Goal: Check status: Check status

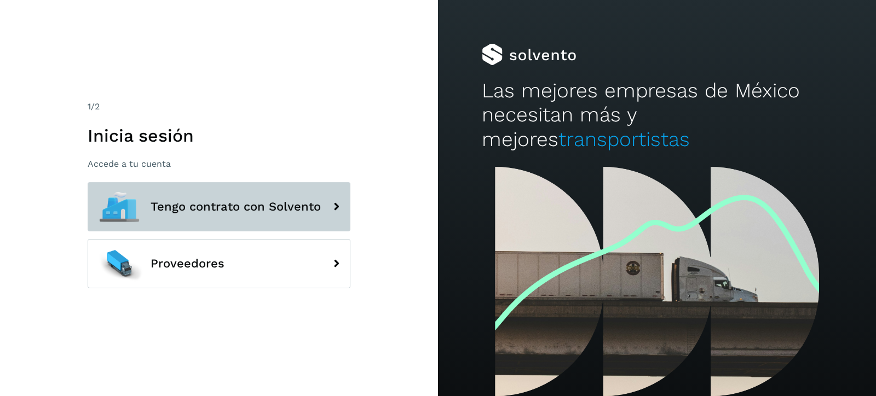
click at [219, 203] on span "Tengo contrato con Solvento" at bounding box center [236, 206] width 170 height 13
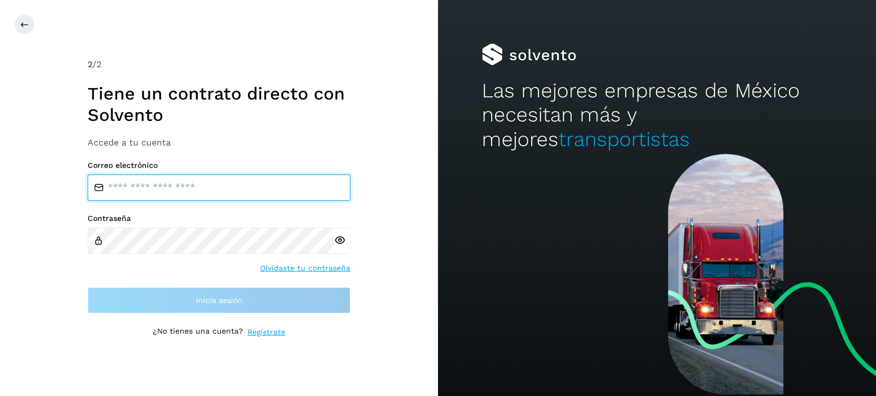
type input "**********"
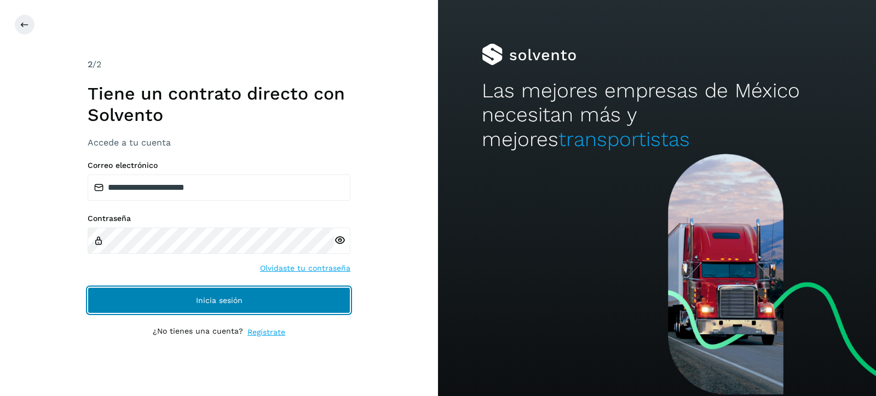
click at [233, 292] on button "Inicia sesión" at bounding box center [219, 300] width 263 height 26
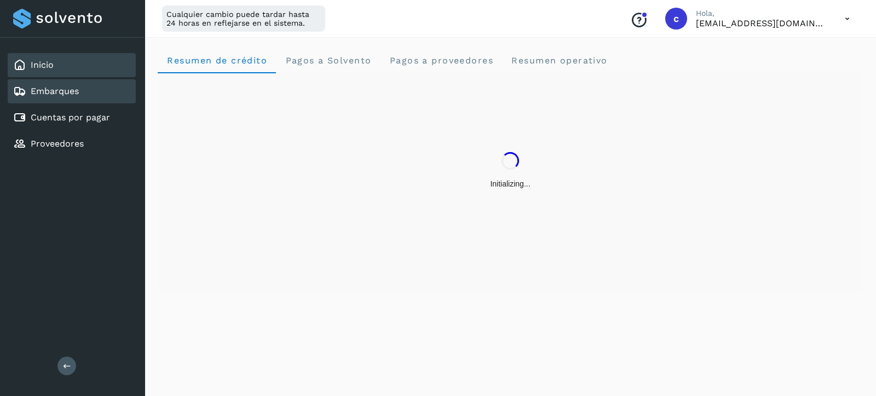
click at [69, 91] on link "Embarques" at bounding box center [55, 91] width 48 height 10
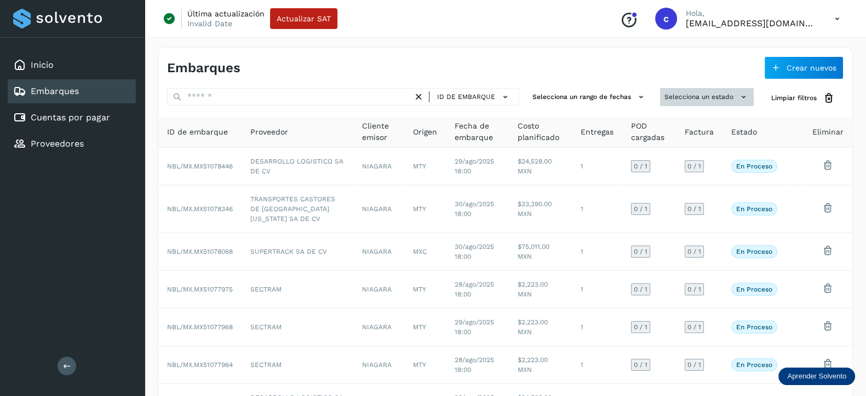
click at [736, 94] on button "Selecciona un estado" at bounding box center [707, 97] width 94 height 18
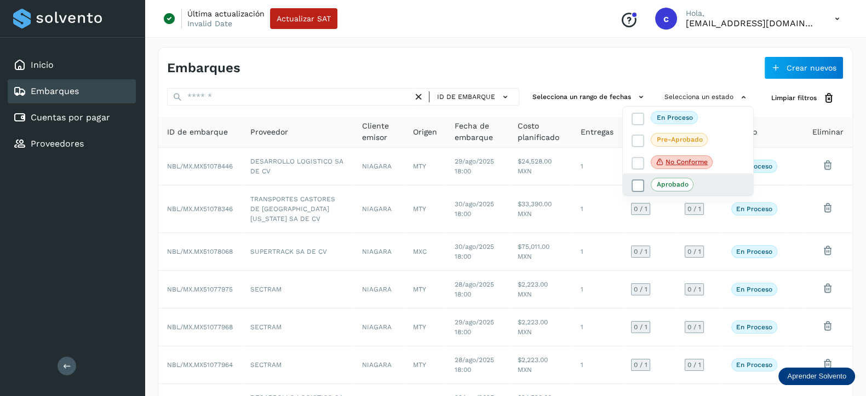
click at [682, 185] on p "Aprobado" at bounding box center [672, 185] width 32 height 8
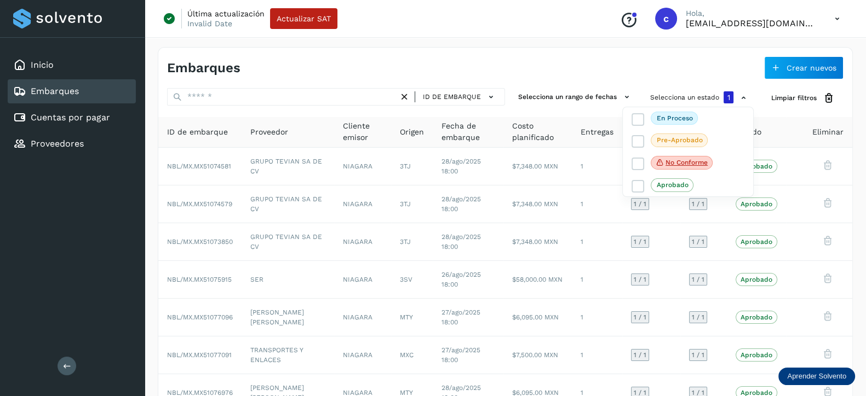
click at [722, 210] on div at bounding box center [433, 198] width 866 height 396
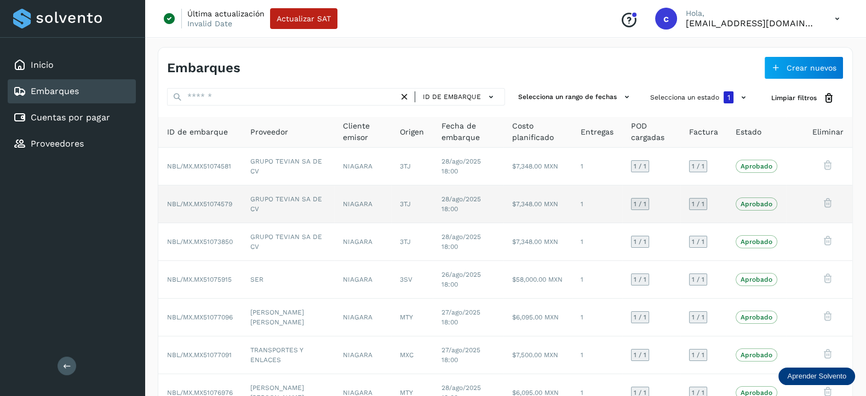
click at [597, 208] on td "1" at bounding box center [597, 205] width 50 height 38
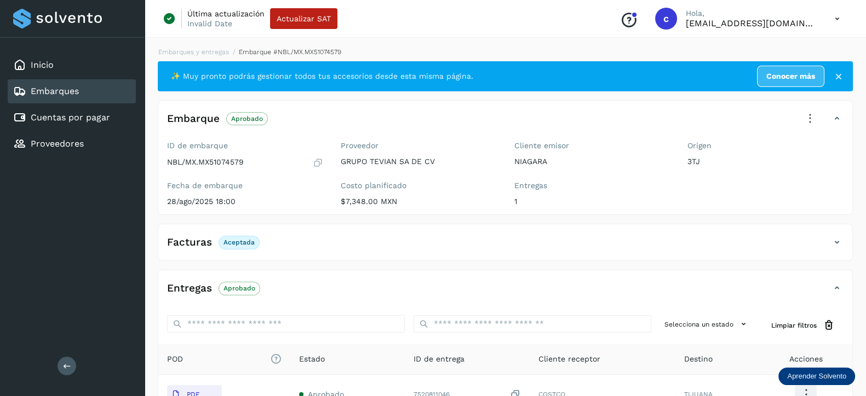
click at [181, 239] on h4 "Facturas" at bounding box center [189, 243] width 45 height 13
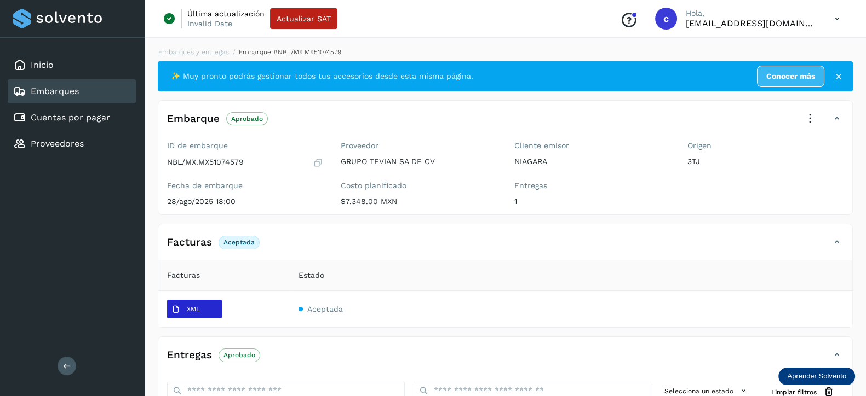
click at [195, 309] on p "XML" at bounding box center [193, 310] width 13 height 8
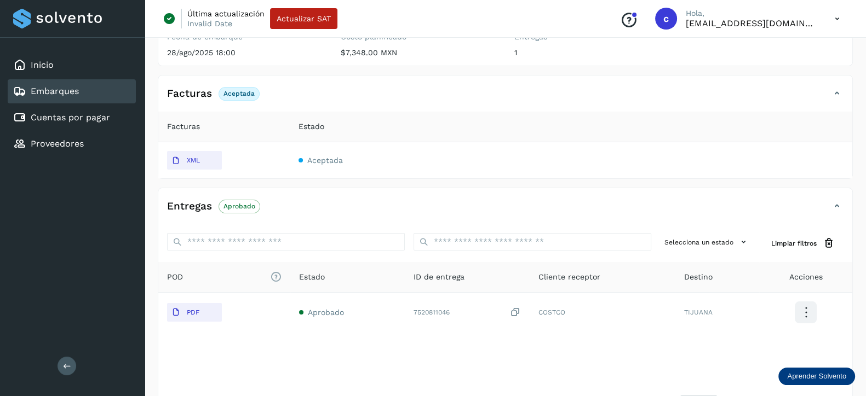
scroll to position [147, 0]
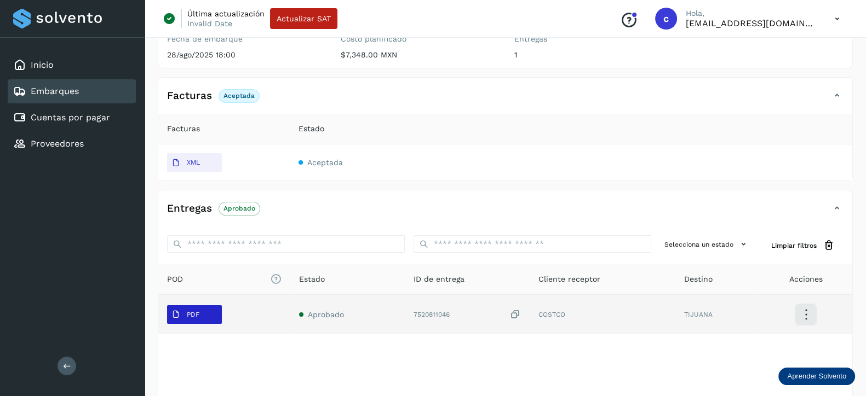
click at [212, 311] on button "PDF" at bounding box center [194, 315] width 55 height 19
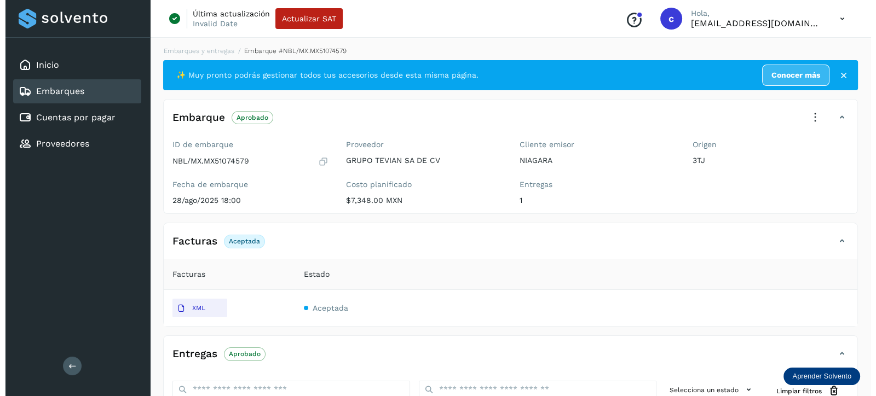
scroll to position [0, 0]
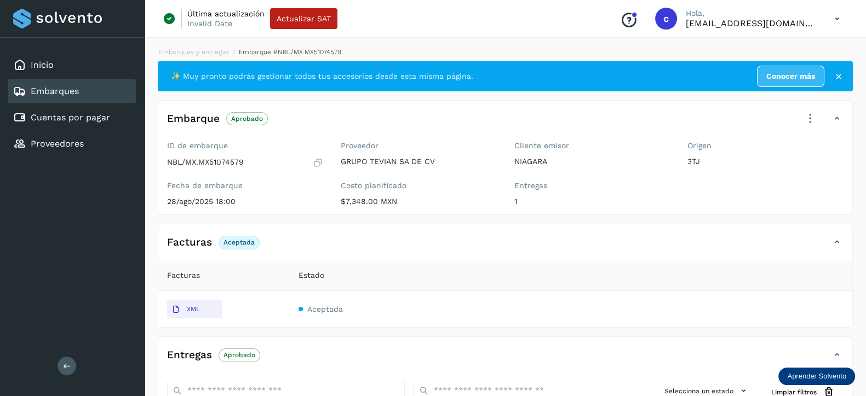
click at [56, 93] on link "Embarques" at bounding box center [55, 91] width 48 height 10
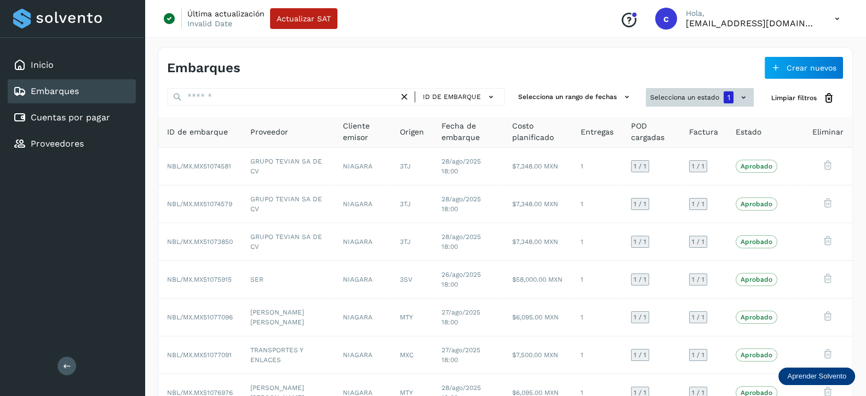
click at [747, 95] on icon at bounding box center [743, 97] width 11 height 11
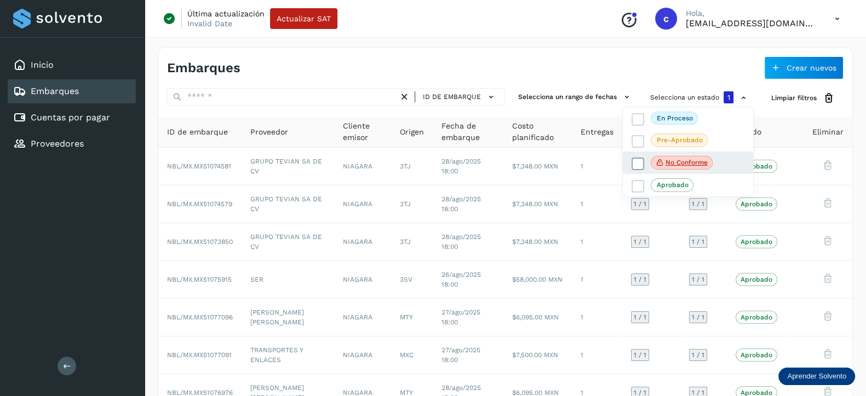
click at [643, 161] on span at bounding box center [637, 164] width 13 height 13
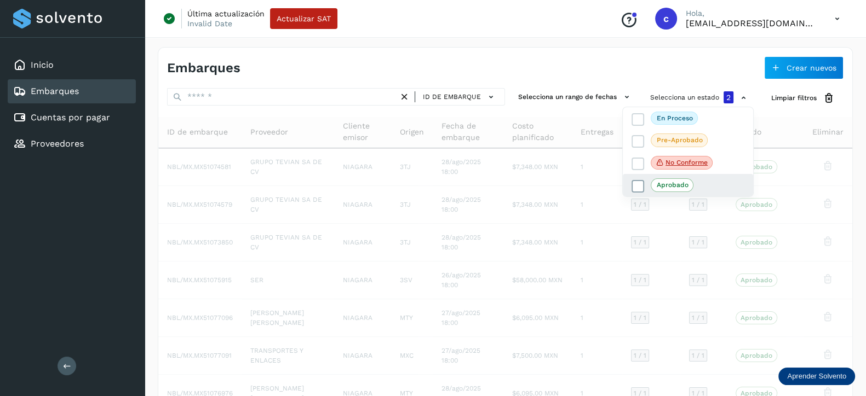
click at [638, 181] on icon at bounding box center [637, 186] width 11 height 11
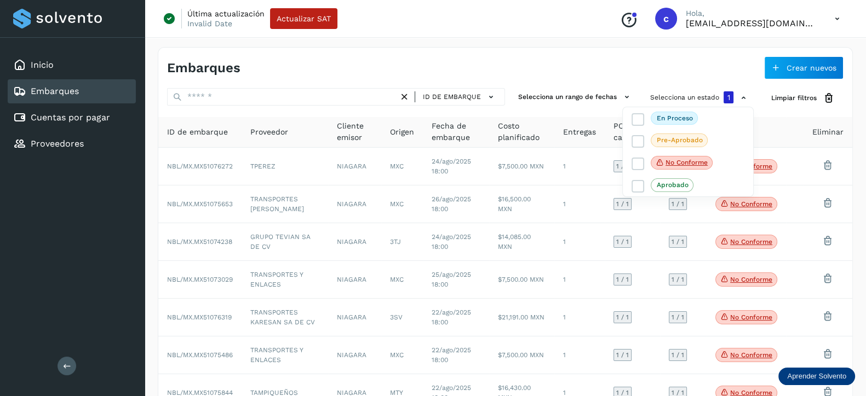
click at [797, 207] on div at bounding box center [433, 198] width 866 height 396
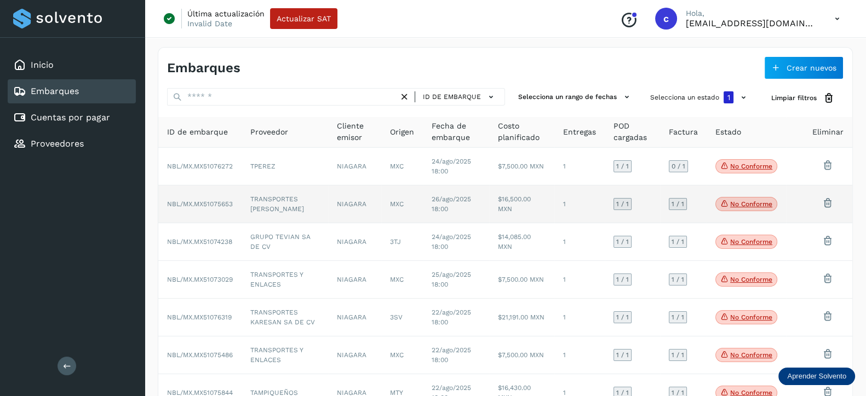
click at [787, 201] on td at bounding box center [795, 205] width 18 height 38
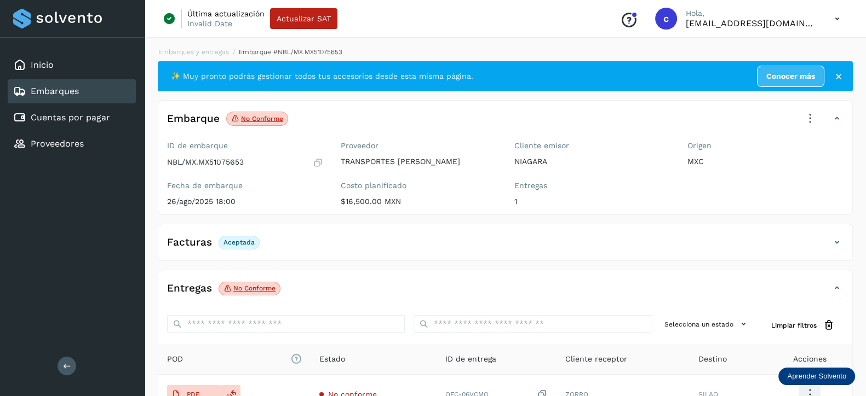
click at [241, 292] on span "No conforme" at bounding box center [249, 289] width 62 height 14
